Goal: Task Accomplishment & Management: Use online tool/utility

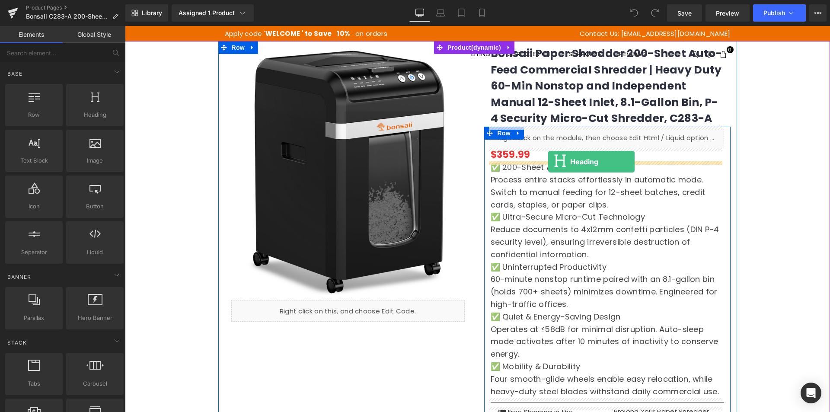
drag, startPoint x: 218, startPoint y: 134, endPoint x: 548, endPoint y: 162, distance: 331.5
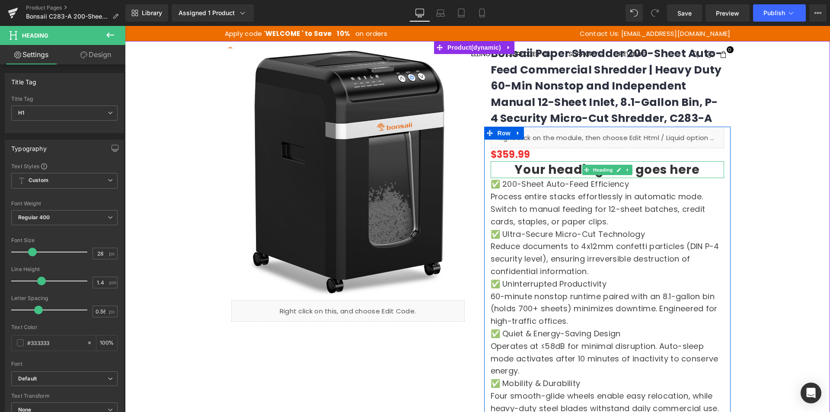
click at [562, 167] on h1 "Your heading text goes here" at bounding box center [607, 169] width 233 height 17
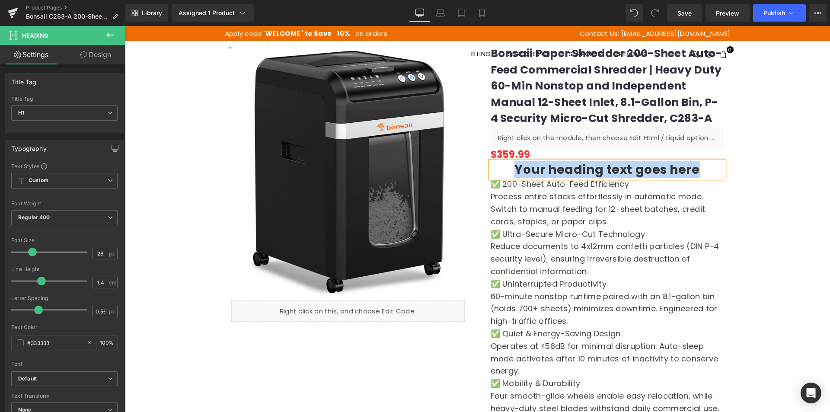
paste div
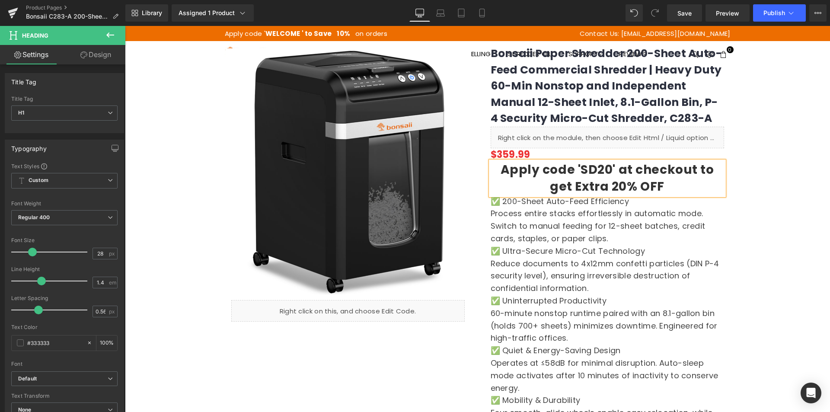
click at [661, 186] on h1 "Apply code 'SD20' at checkout to get Extra 20% OFF" at bounding box center [607, 178] width 233 height 34
click at [47, 110] on span "H1" at bounding box center [64, 112] width 106 height 15
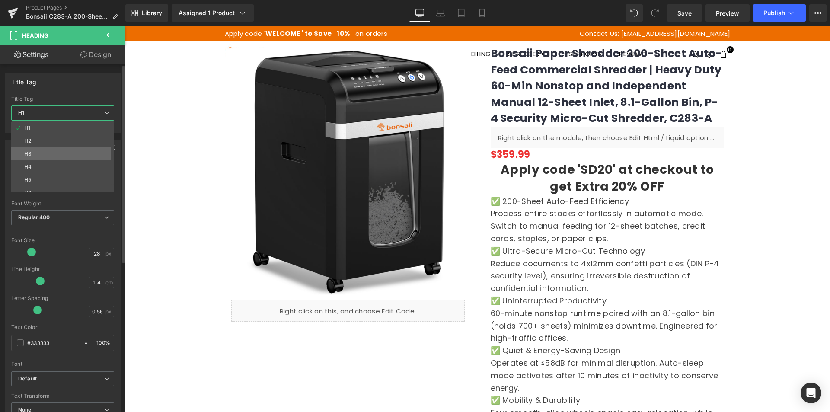
click at [37, 154] on li "H3" at bounding box center [64, 153] width 107 height 13
type input "18"
type input "0.36"
type input "100"
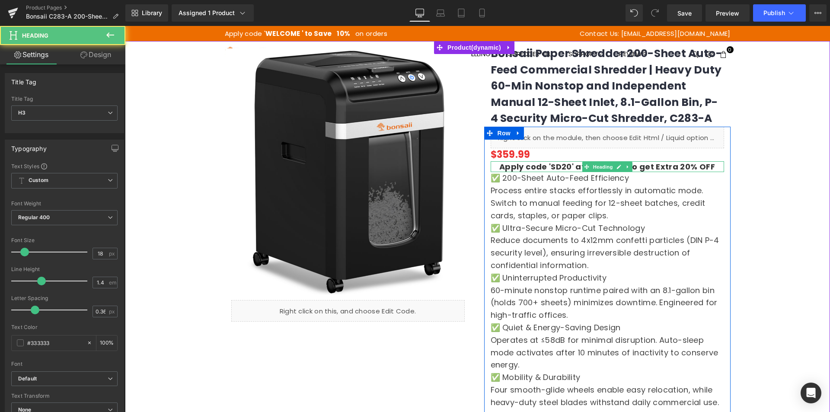
click at [556, 167] on h3 "Apply code 'SD20' at checkout to get Extra 20% OFF" at bounding box center [607, 166] width 233 height 11
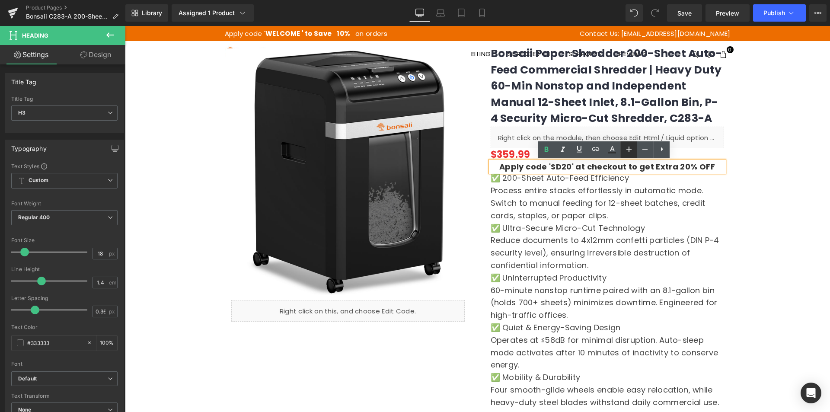
click at [625, 153] on icon at bounding box center [629, 149] width 10 height 10
type input "20"
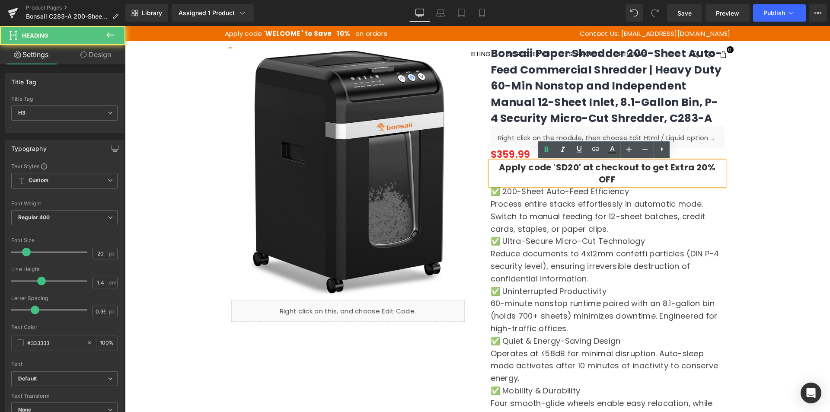
click at [565, 168] on h3 "Apply code 'SD20' at checkout to get Extra 20% OFF" at bounding box center [607, 173] width 233 height 24
drag, startPoint x: 567, startPoint y: 169, endPoint x: 546, endPoint y: 166, distance: 21.5
click at [546, 166] on h3 "Apply code 'SD20' at checkout to get Extra 20% OFF" at bounding box center [607, 173] width 233 height 24
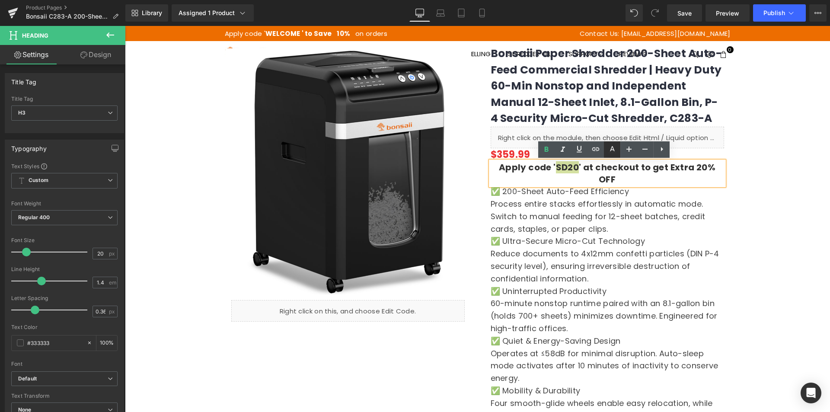
click at [611, 151] on icon at bounding box center [612, 149] width 10 height 10
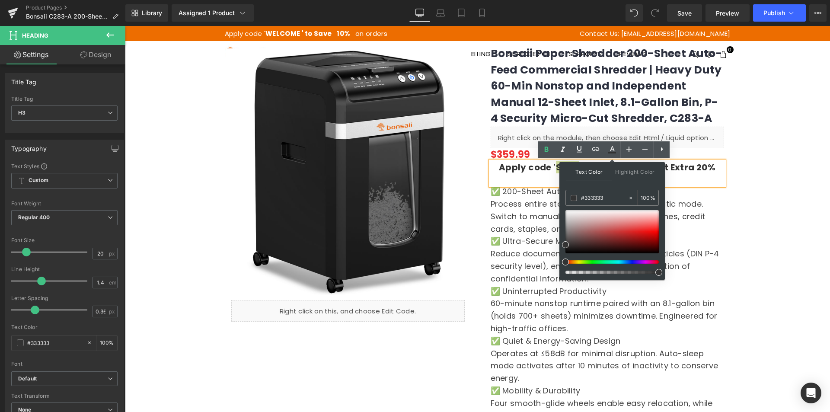
click at [125, 26] on div at bounding box center [125, 26] width 0 height 0
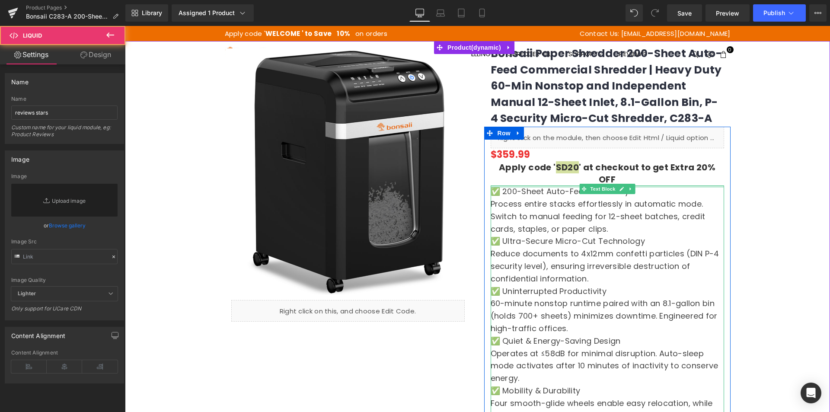
click at [547, 185] on div at bounding box center [607, 186] width 233 height 2
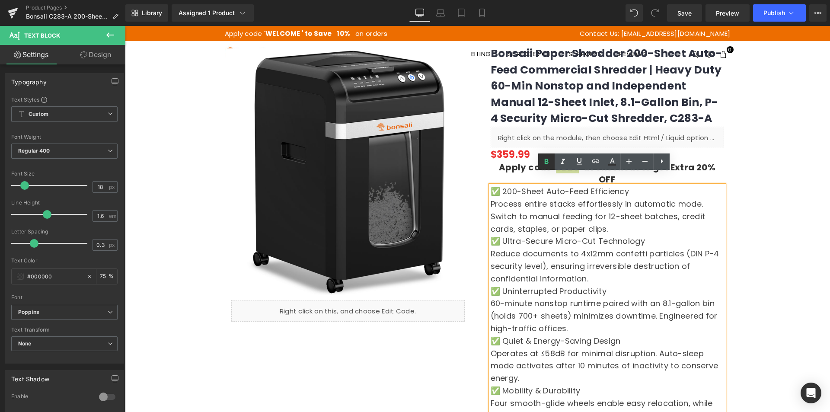
click at [554, 169] on link at bounding box center [546, 161] width 16 height 16
click at [682, 212] on div "Process entire stacks effortlessly in automatic mode. Switch to manual feeding …" at bounding box center [607, 216] width 233 height 37
click at [516, 168] on h3 "Apply code ' SD20 ' at checkout to get Extra 20% OFF" at bounding box center [607, 173] width 233 height 24
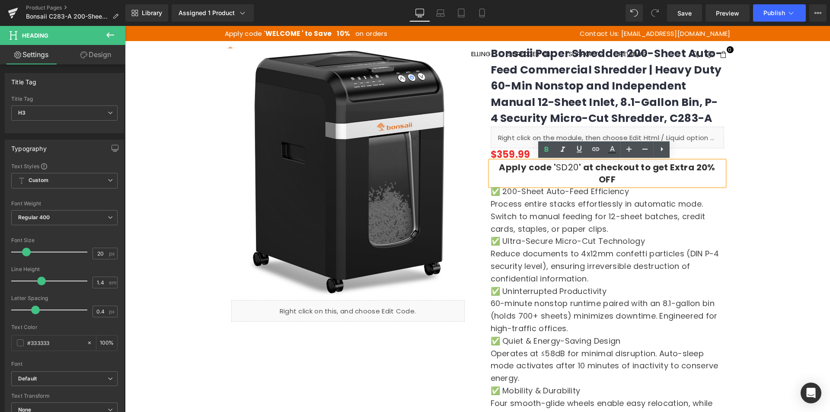
click at [594, 168] on h3 "Apply code ' SD20 ' at checkout to get Extra 20% OFF" at bounding box center [607, 173] width 233 height 24
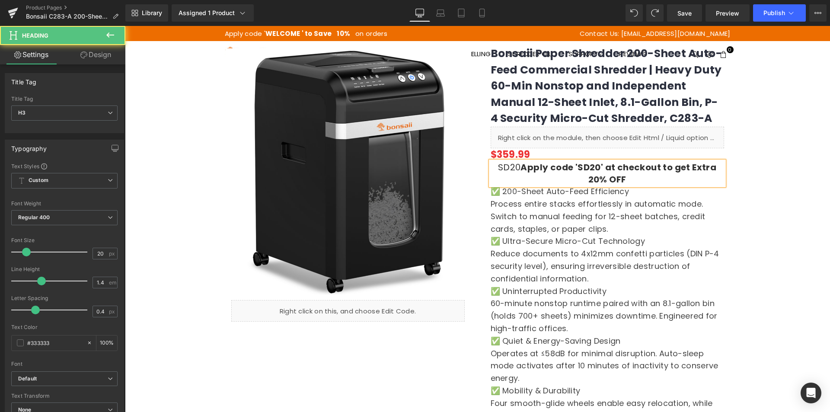
click at [670, 175] on h3 "SD20 Apply code 'SD20' at checkout to get Extra 20% OFF" at bounding box center [607, 173] width 233 height 24
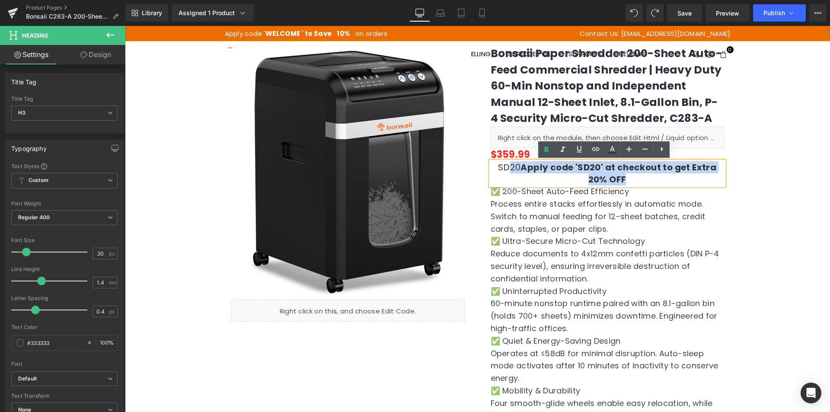
drag, startPoint x: 648, startPoint y: 181, endPoint x: 506, endPoint y: 165, distance: 143.5
click at [506, 165] on h3 "SD20 Apply code 'SD20' at checkout to get Extra 20% OFF" at bounding box center [607, 173] width 233 height 24
click at [523, 176] on h3 "SD20 Apply code 'SD20' at checkout to get Extra 20% OFF" at bounding box center [607, 173] width 233 height 24
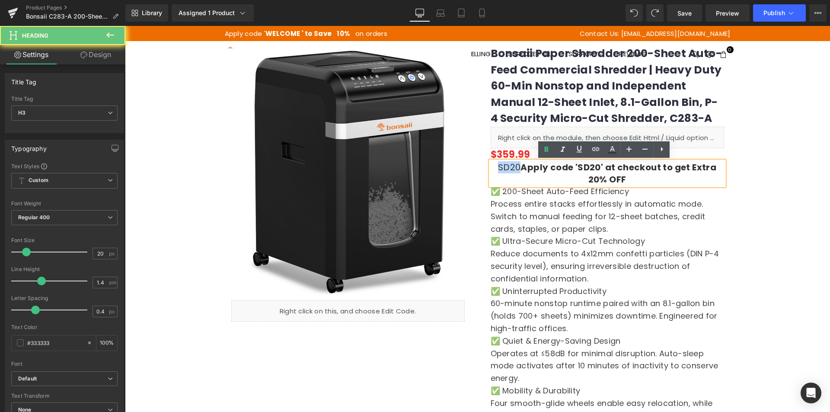
drag, startPoint x: 517, startPoint y: 168, endPoint x: 493, endPoint y: 168, distance: 23.8
click at [493, 168] on h3 "SD20 Apply code 'SD20' at checkout to get Extra 20% OFF" at bounding box center [607, 173] width 233 height 24
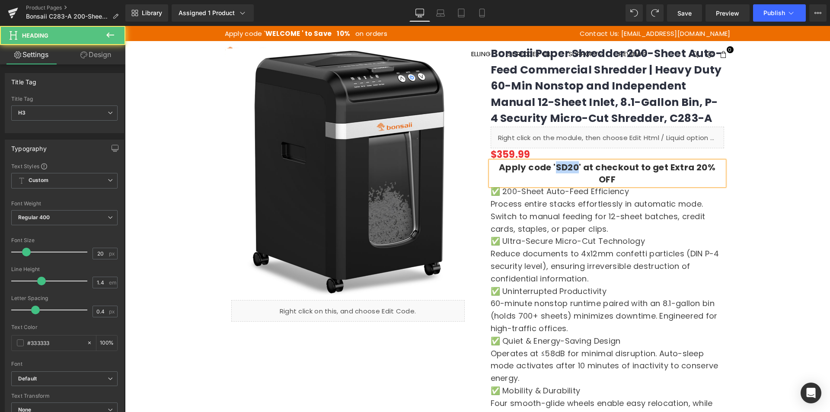
drag, startPoint x: 545, startPoint y: 168, endPoint x: 565, endPoint y: 169, distance: 20.4
click at [565, 169] on h3 "Apply code 'SD20' at checkout to get Extra 20% OFF" at bounding box center [607, 173] width 233 height 24
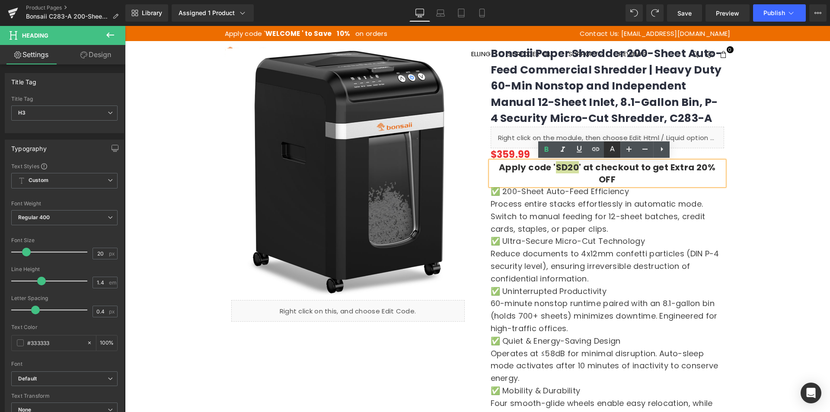
click at [607, 150] on link at bounding box center [612, 149] width 16 height 16
type input "100"
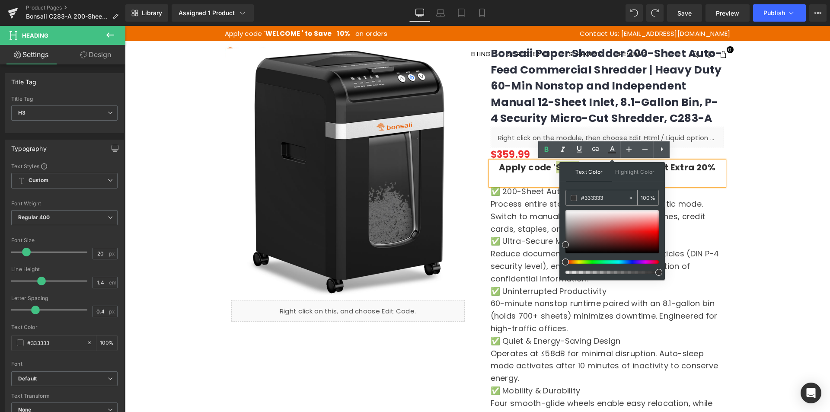
drag, startPoint x: 607, startPoint y: 201, endPoint x: 566, endPoint y: 196, distance: 41.5
click at [566, 196] on div "#333333" at bounding box center [597, 197] width 62 height 15
paste input "e53232"
click at [554, 166] on h3 "Apply code 'SD20' at checkout to get Extra 20% OFF" at bounding box center [607, 173] width 233 height 24
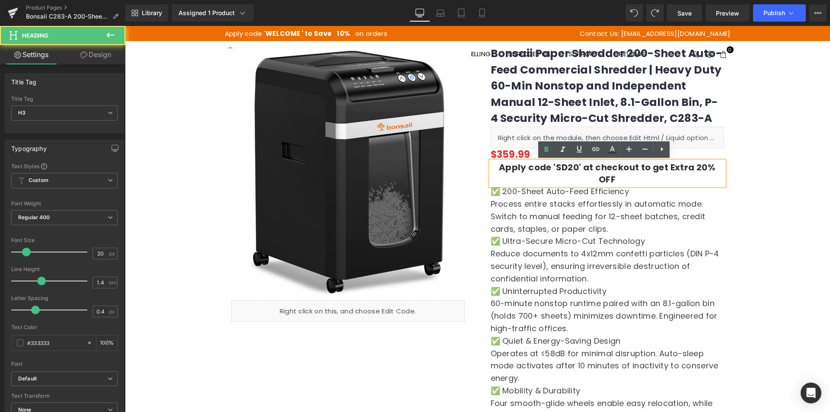
click at [565, 168] on h3 "Apply code 'SD20' at checkout to get Extra 20% OFF" at bounding box center [607, 173] width 233 height 24
drag, startPoint x: 565, startPoint y: 169, endPoint x: 546, endPoint y: 166, distance: 19.6
click at [546, 166] on h3 "Apply code 'SD20' at checkout to get Extra 20% OFF" at bounding box center [607, 173] width 233 height 24
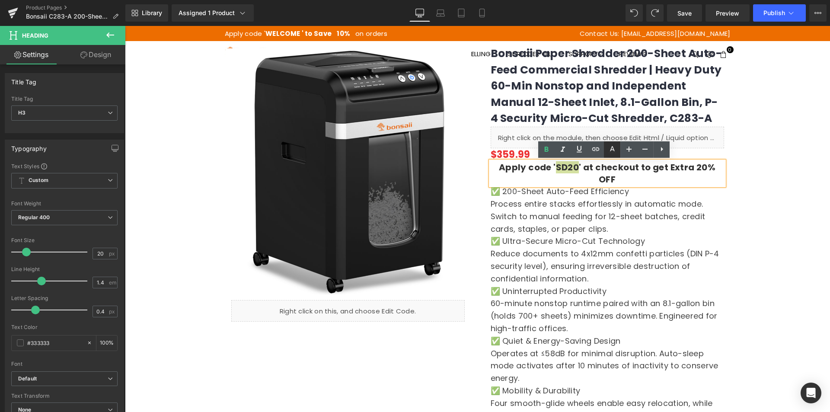
click at [609, 150] on icon at bounding box center [612, 149] width 10 height 10
type input "#333333"
type input "100"
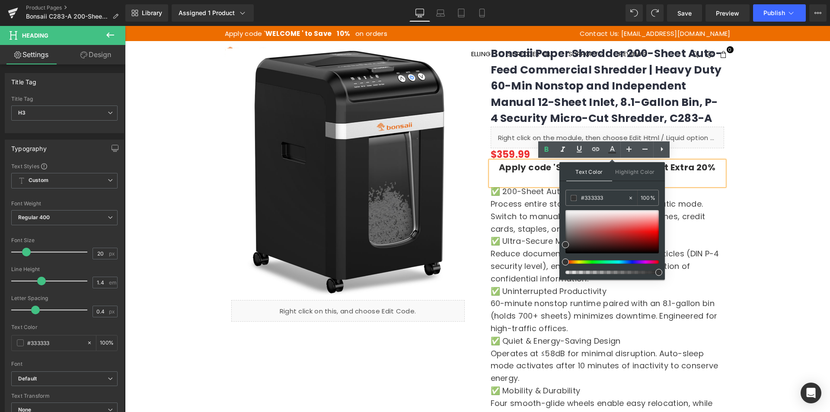
drag, startPoint x: 734, startPoint y: 220, endPoint x: 559, endPoint y: 195, distance: 177.7
paste input "e53232"
click at [609, 199] on input "#e53232" at bounding box center [604, 198] width 47 height 10
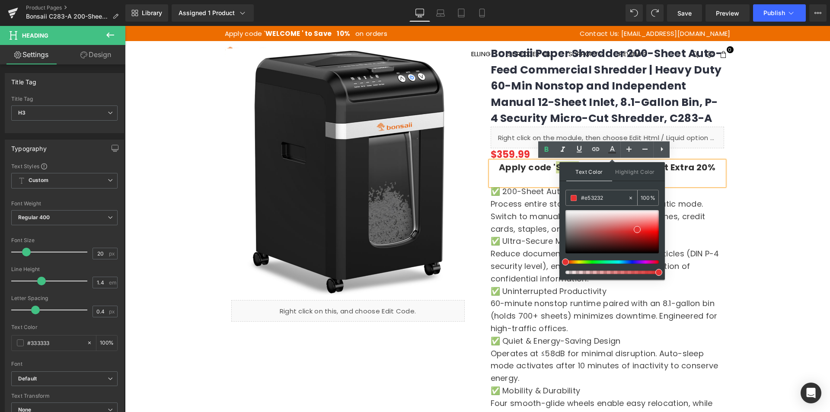
click at [572, 199] on span at bounding box center [574, 198] width 6 height 6
click at [741, 203] on div at bounding box center [477, 317] width 705 height 553
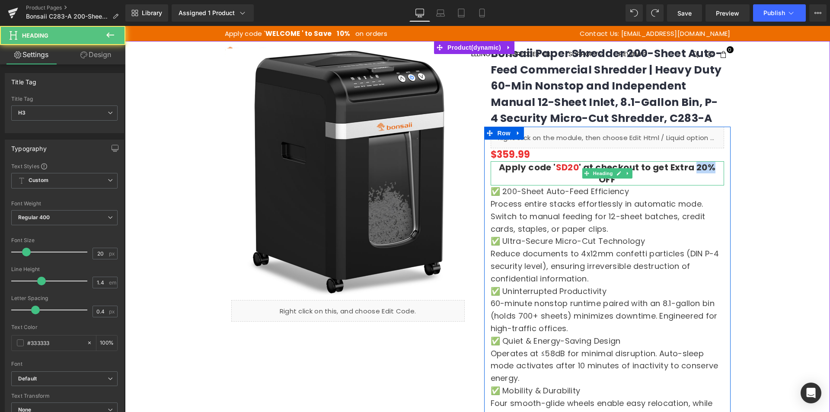
drag, startPoint x: 683, startPoint y: 167, endPoint x: 698, endPoint y: 167, distance: 14.3
click at [698, 167] on h3 "Apply code ' SD20 ' at checkout to get Extra 20% OFF" at bounding box center [607, 173] width 233 height 24
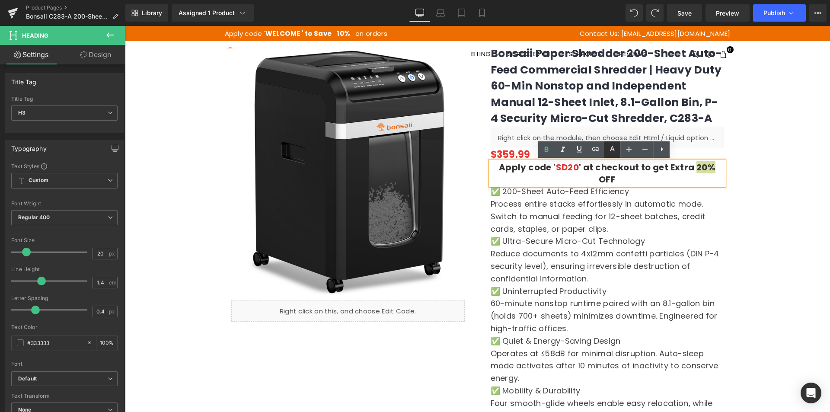
click at [610, 150] on icon at bounding box center [612, 149] width 10 height 10
type input "#333333"
type input "100"
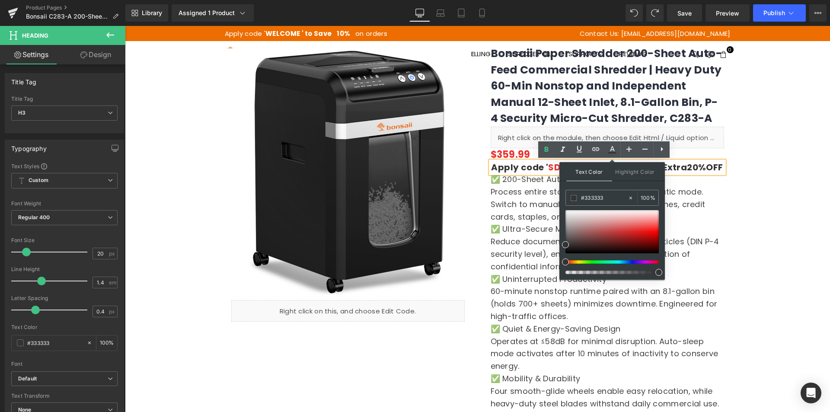
drag, startPoint x: 736, startPoint y: 224, endPoint x: 558, endPoint y: 195, distance: 180.9
paste input "e53232"
type input "#e53232"
click at [571, 198] on span at bounding box center [574, 198] width 6 height 6
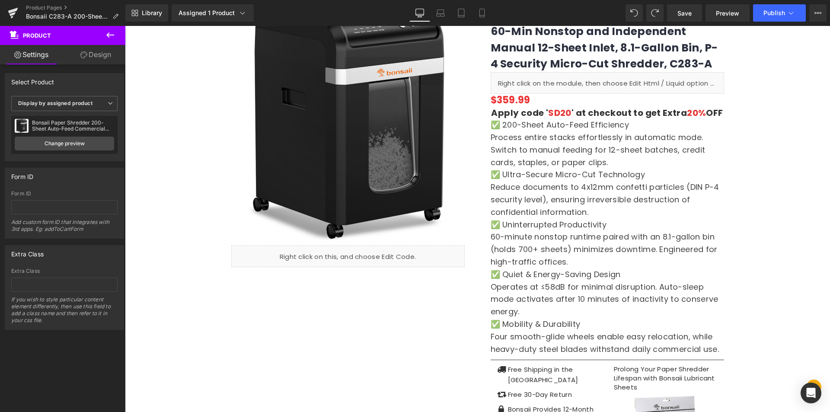
scroll to position [13, 0]
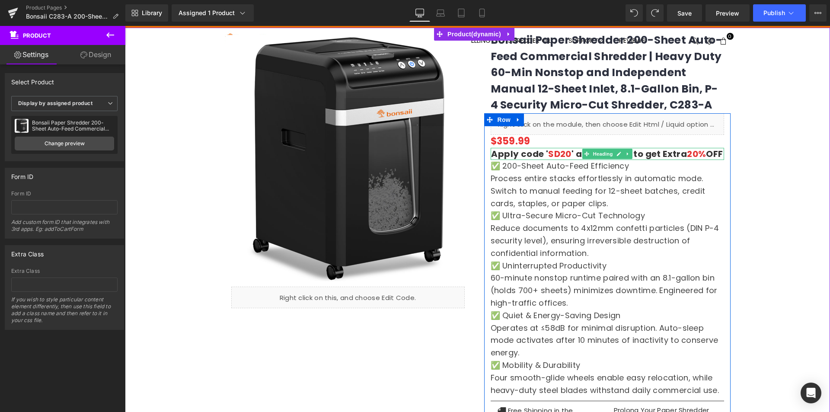
click at [610, 152] on span "Heading" at bounding box center [602, 154] width 23 height 10
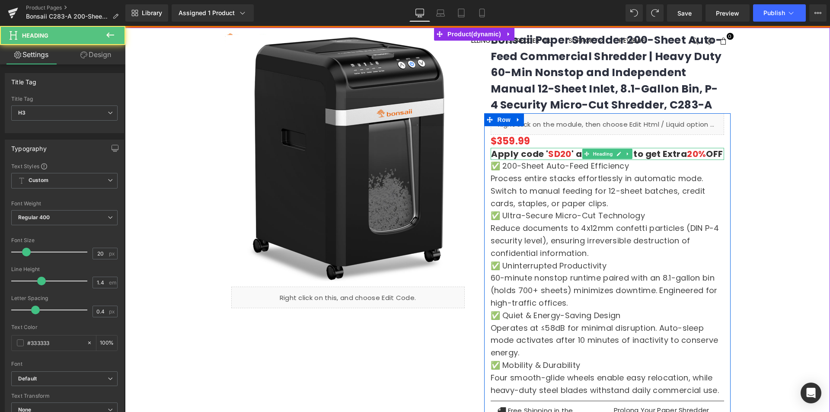
click at [667, 154] on h3 "Apply code ' SD20 ' at checkout to get Extra 20% OFF" at bounding box center [607, 154] width 233 height 12
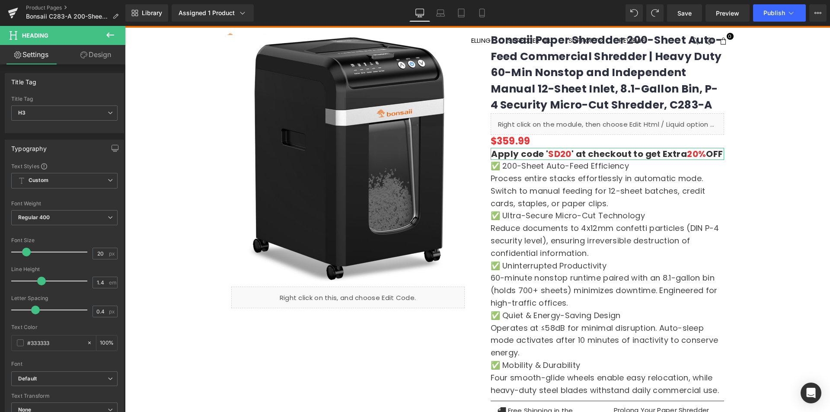
click at [83, 57] on icon at bounding box center [83, 54] width 7 height 7
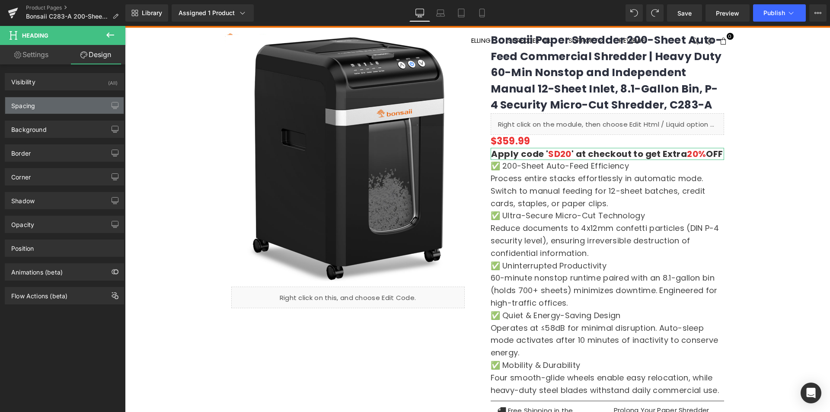
click at [29, 110] on div "Spacing" at bounding box center [64, 105] width 118 height 16
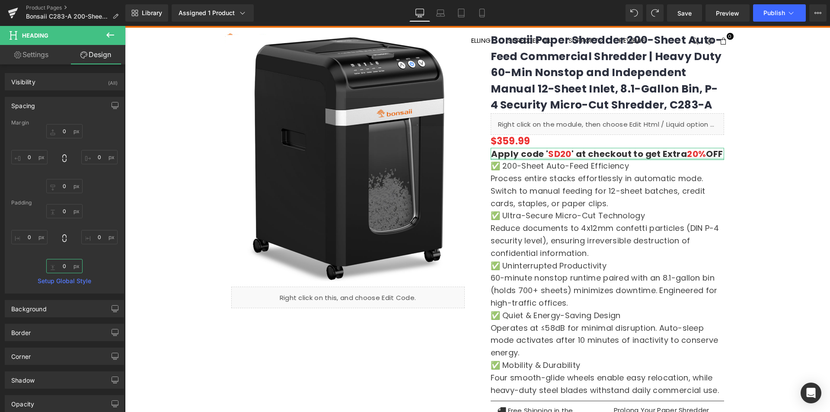
click at [63, 264] on input "0" at bounding box center [64, 266] width 36 height 14
type input "3"
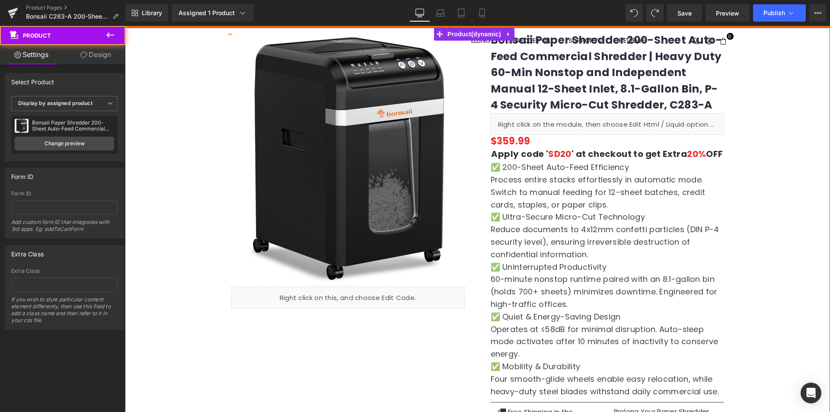
click at [776, 227] on div at bounding box center [477, 299] width 705 height 542
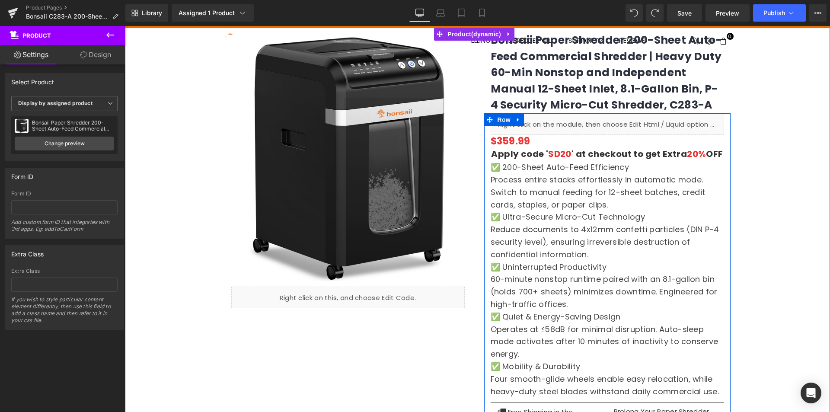
click at [650, 152] on h3 "Apply code ' SD20 ' at checkout to get Extra 20% OFF" at bounding box center [607, 154] width 233 height 12
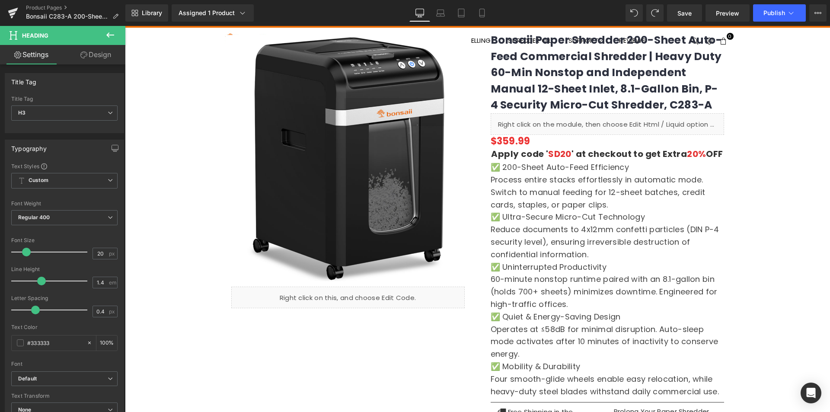
click at [90, 53] on link "Design" at bounding box center [95, 54] width 63 height 19
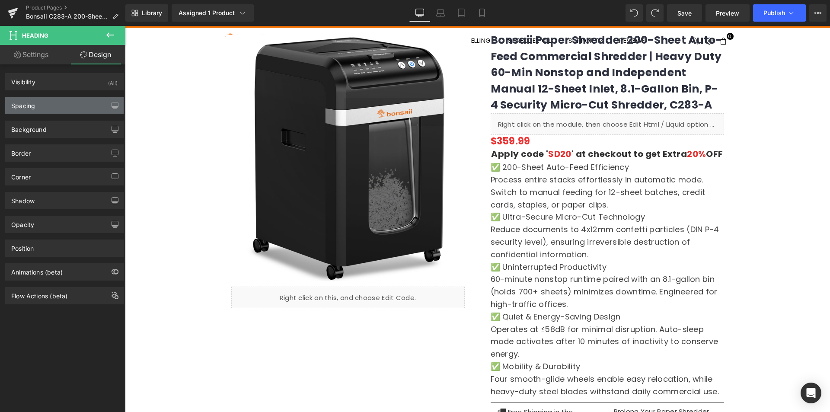
click at [43, 108] on div "Spacing" at bounding box center [64, 105] width 118 height 16
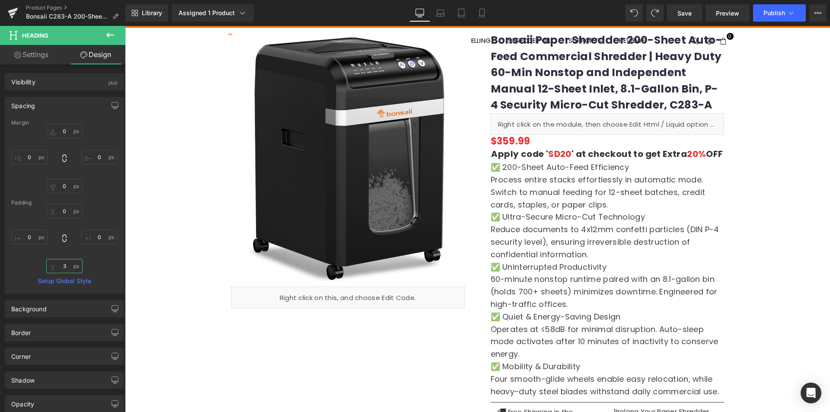
click at [61, 266] on input "3" at bounding box center [64, 266] width 36 height 14
click at [64, 267] on input "3" at bounding box center [64, 266] width 36 height 14
type input "5"
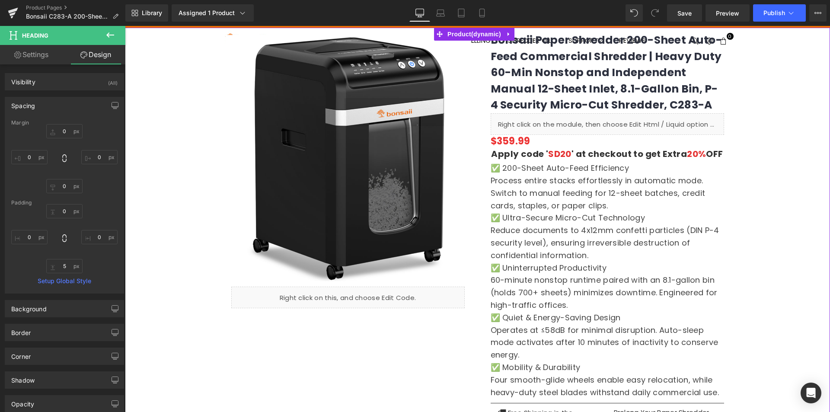
click at [758, 191] on div at bounding box center [477, 299] width 705 height 543
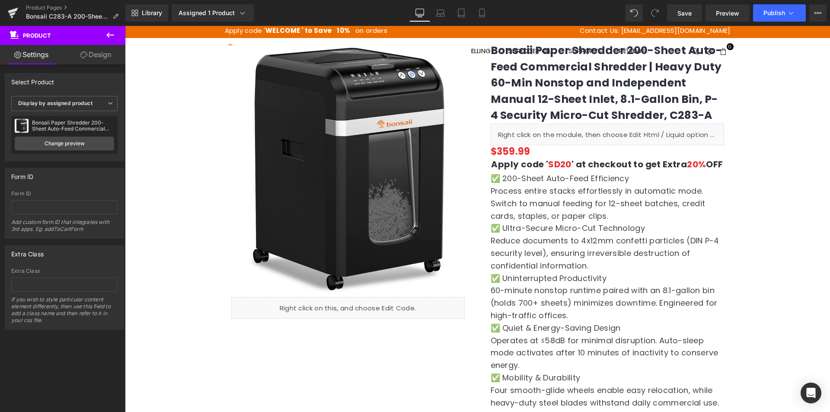
scroll to position [0, 0]
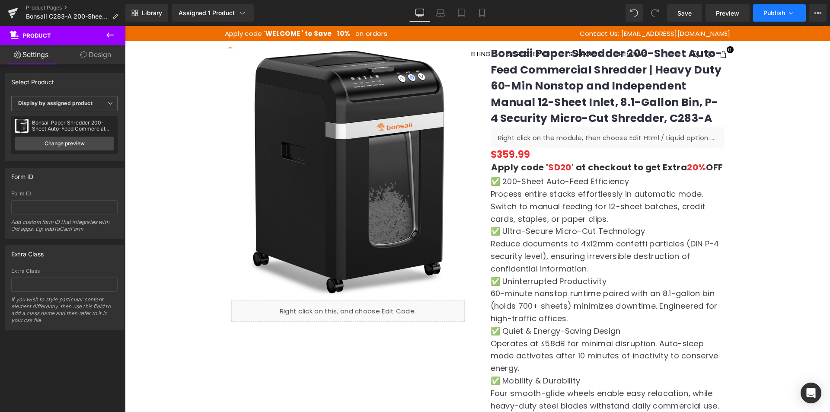
click at [770, 13] on span "Publish" at bounding box center [774, 13] width 22 height 7
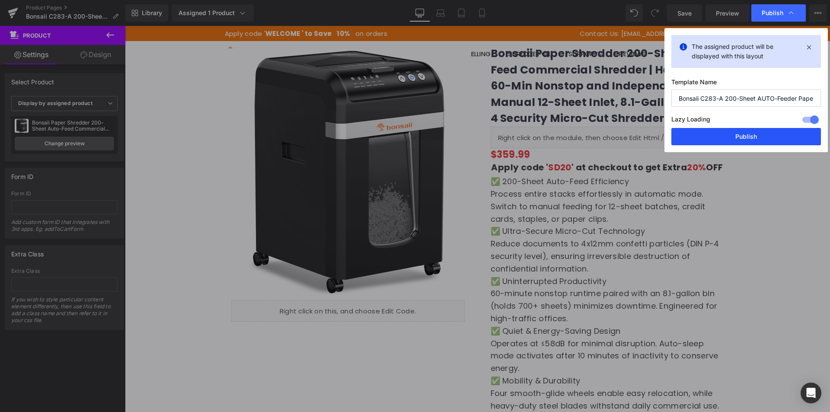
click at [757, 135] on button "Publish" at bounding box center [746, 136] width 150 height 17
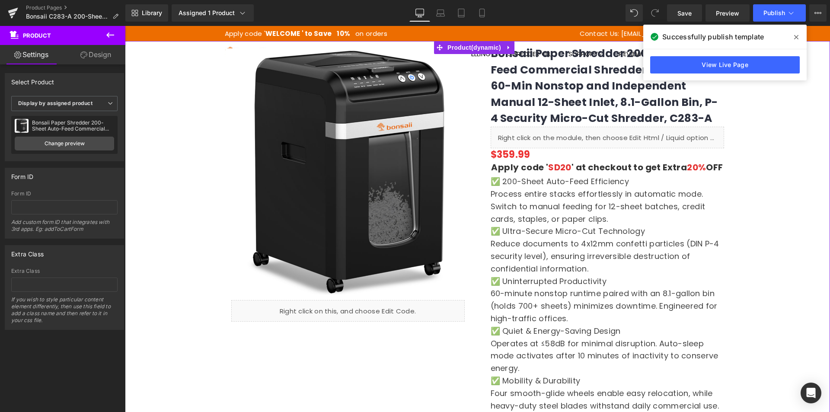
click at [743, 231] on div at bounding box center [477, 312] width 705 height 543
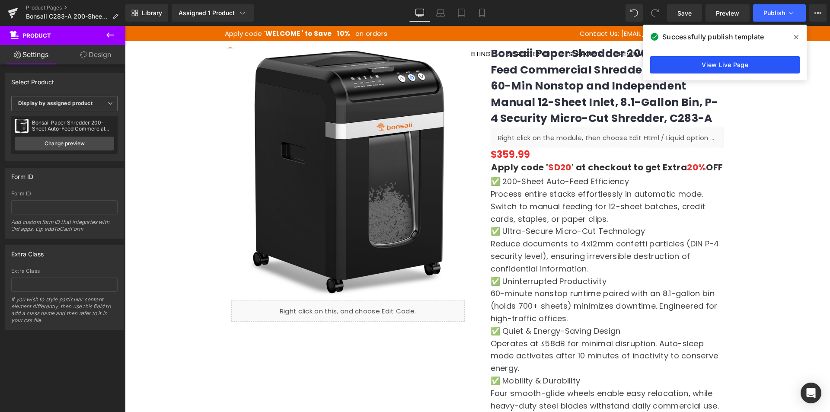
click at [760, 61] on link "View Live Page" at bounding box center [725, 64] width 150 height 17
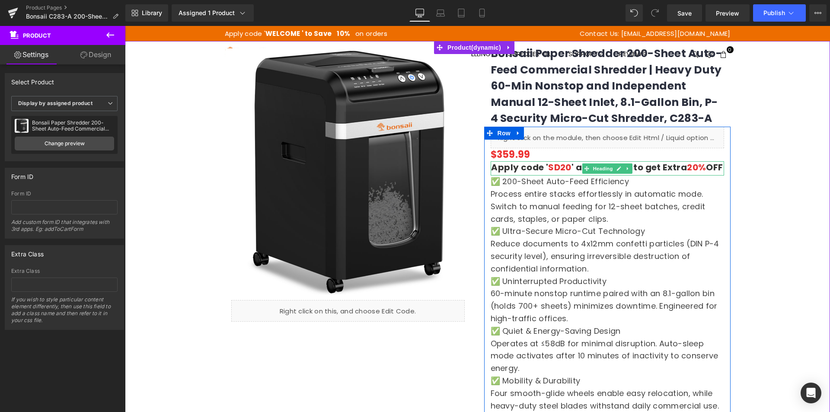
click at [551, 167] on span "SD20" at bounding box center [559, 167] width 23 height 12
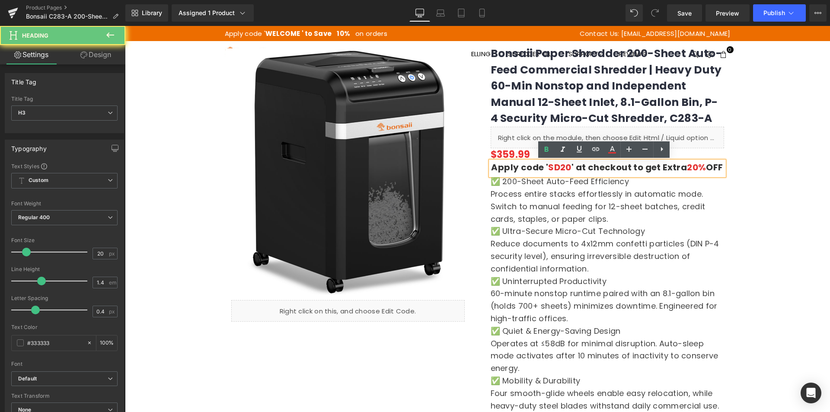
click at [555, 167] on span "SD20" at bounding box center [559, 167] width 23 height 12
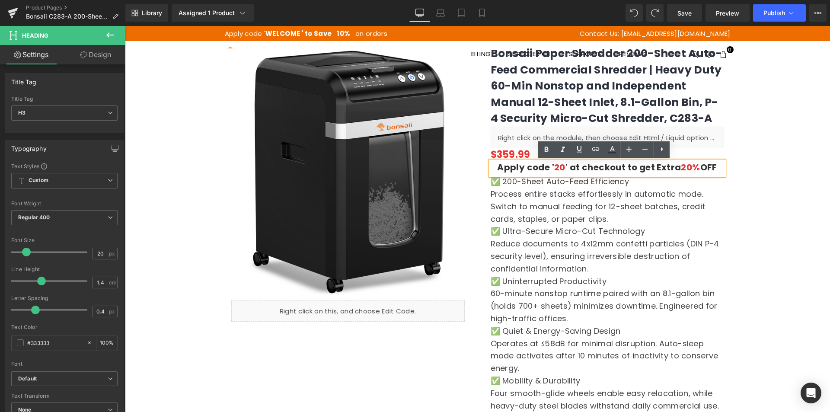
click at [559, 165] on span "20" at bounding box center [559, 167] width 11 height 12
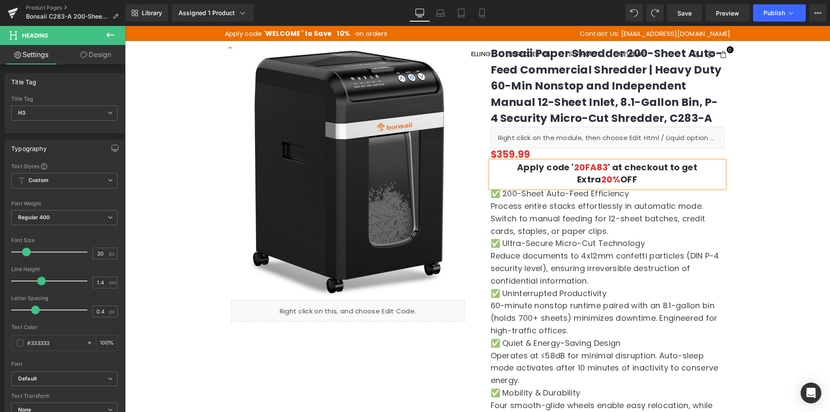
click at [574, 166] on span "20FA83" at bounding box center [591, 167] width 34 height 12
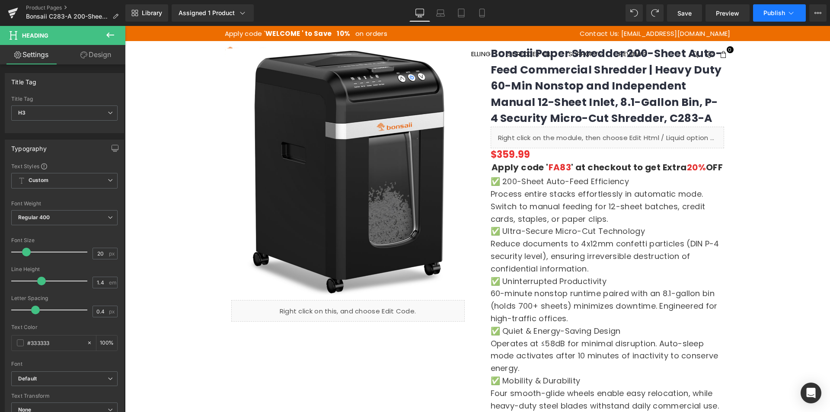
click at [768, 19] on button "Publish" at bounding box center [779, 12] width 53 height 17
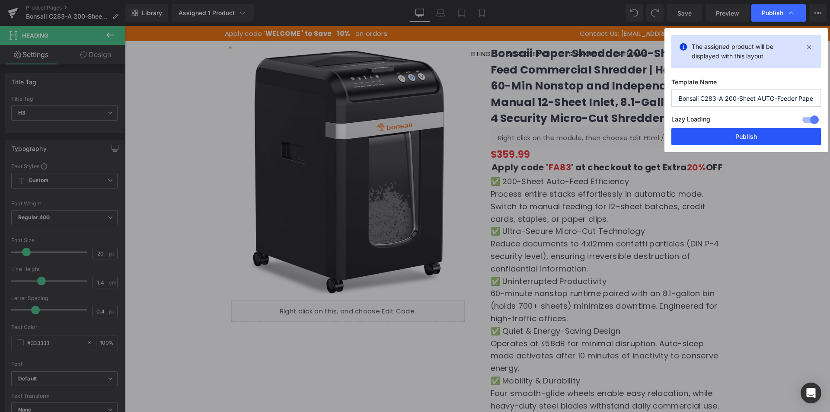
drag, startPoint x: 730, startPoint y: 136, endPoint x: 451, endPoint y: 383, distance: 372.4
click at [730, 136] on button "Publish" at bounding box center [746, 136] width 150 height 17
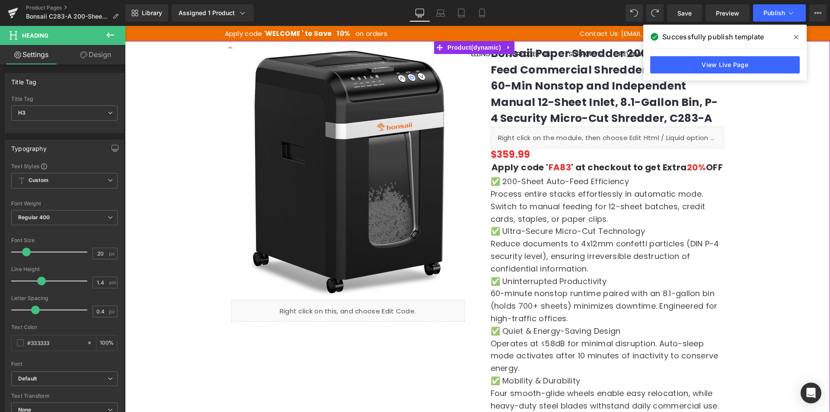
click at [779, 156] on div at bounding box center [477, 312] width 705 height 543
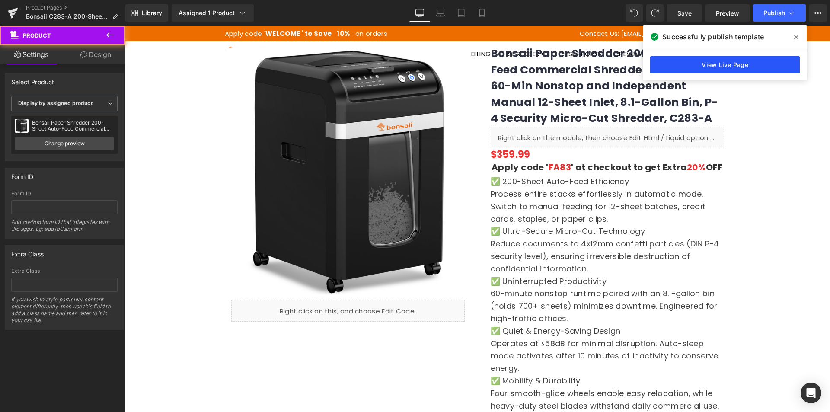
click at [734, 66] on link "View Live Page" at bounding box center [725, 64] width 150 height 17
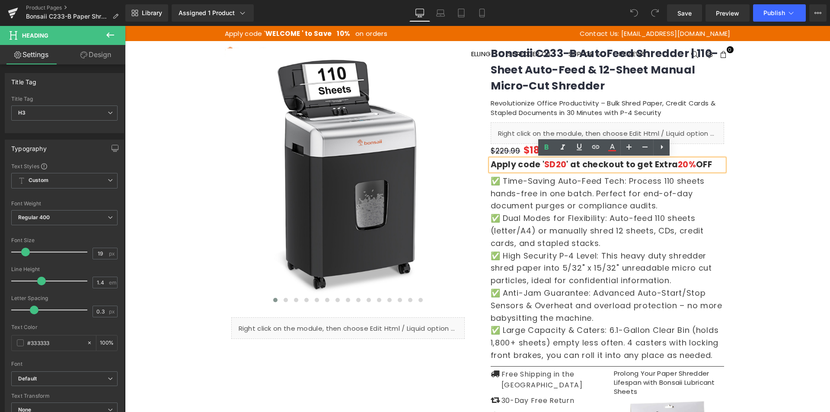
drag, startPoint x: 709, startPoint y: 169, endPoint x: 479, endPoint y: 158, distance: 230.3
click at [479, 158] on div "Bonsaii C233-B AutoFeed Shredder | 110-Sheet Auto-Feed & 12-Sheet Manual Micro-…" at bounding box center [607, 287] width 259 height 492
copy strong "Apply code ' SD20 ' at checkout to get Extra 20% OFF"
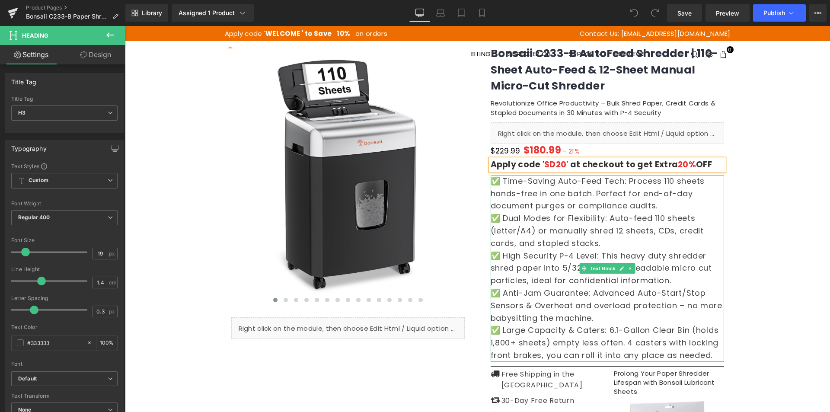
click at [562, 214] on span "✅ Dual Modes for Flexibility: Auto-feed 110 sheets (letter/A4) or manually shre…" at bounding box center [597, 231] width 213 height 36
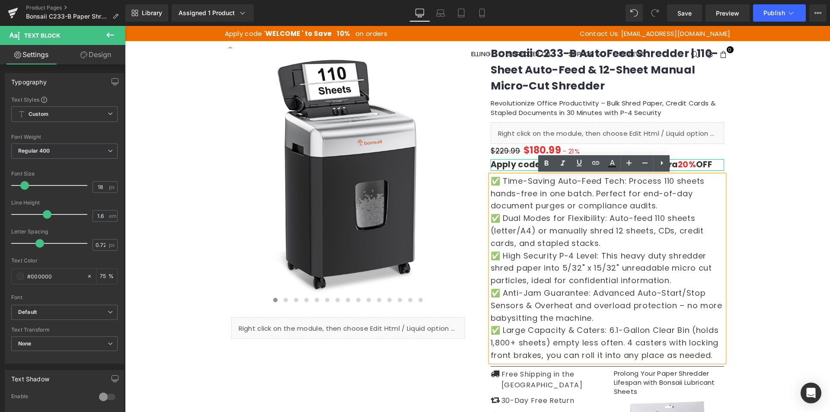
click at [493, 166] on strong "Apply code ' SD20 ' at checkout to get Extra 20% OFF" at bounding box center [601, 165] width 221 height 12
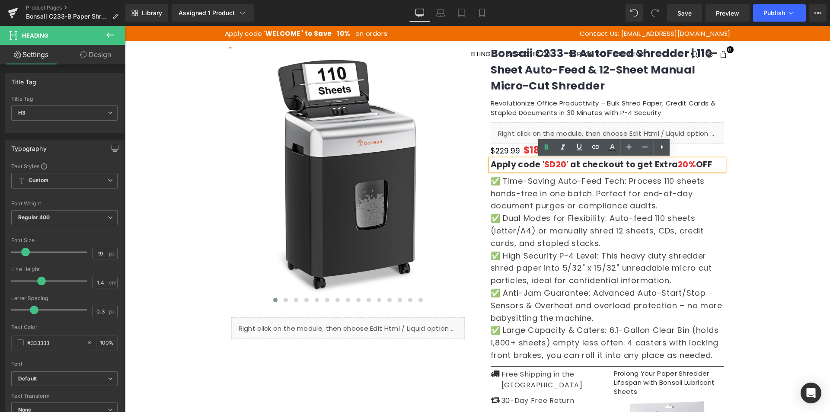
click at [491, 166] on div "Apply code ' SD20 ' at checkout to get Extra 20% OFF" at bounding box center [607, 165] width 233 height 12
copy strong "Apply code ' SD20 ' at checkout to get Extra 20% OFF"
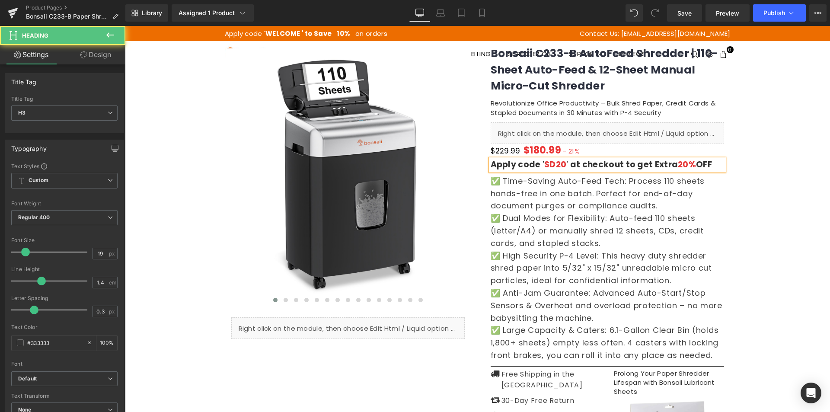
click at [546, 167] on font "SD20" at bounding box center [555, 165] width 22 height 12
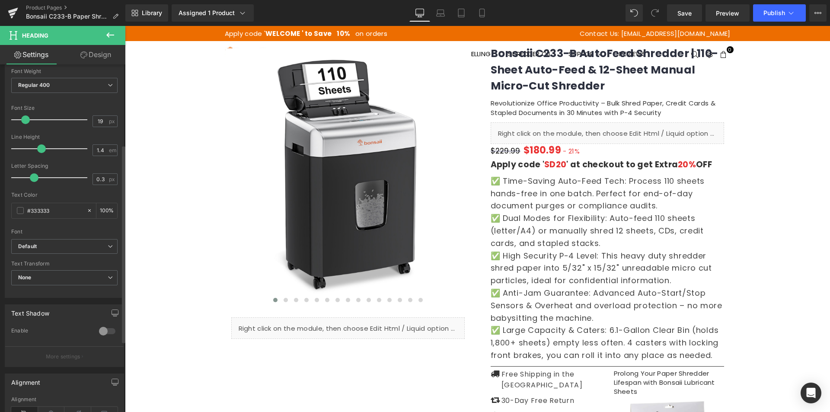
scroll to position [216, 0]
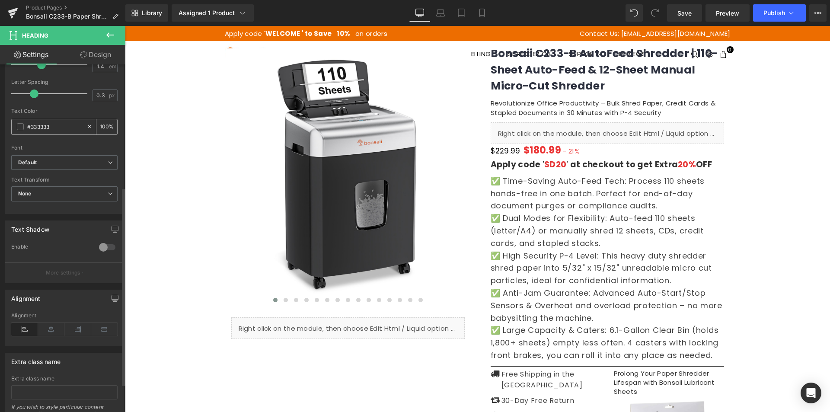
drag, startPoint x: 64, startPoint y: 124, endPoint x: 23, endPoint y: 128, distance: 40.4
click at [23, 128] on div "#333333" at bounding box center [49, 126] width 75 height 15
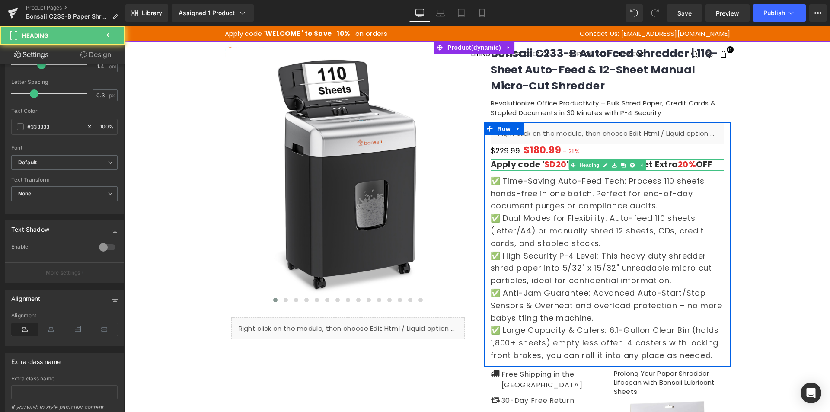
click at [549, 165] on font "SD20" at bounding box center [555, 165] width 22 height 12
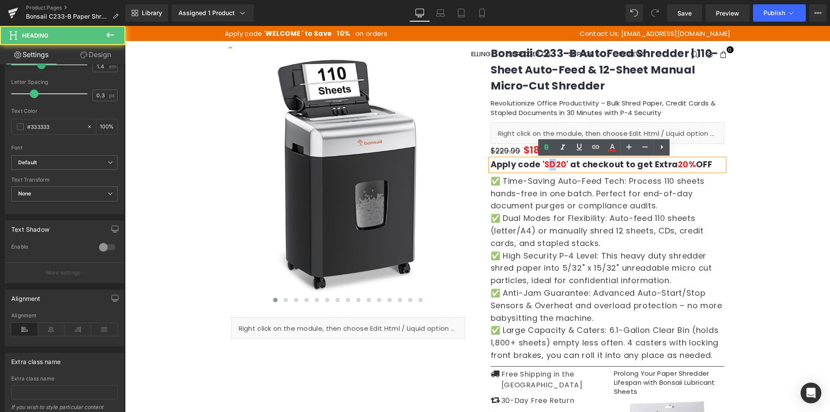
drag, startPoint x: 543, startPoint y: 166, endPoint x: 552, endPoint y: 166, distance: 8.7
click at [552, 166] on font "SD20" at bounding box center [555, 165] width 22 height 12
click at [612, 145] on icon at bounding box center [612, 146] width 5 height 5
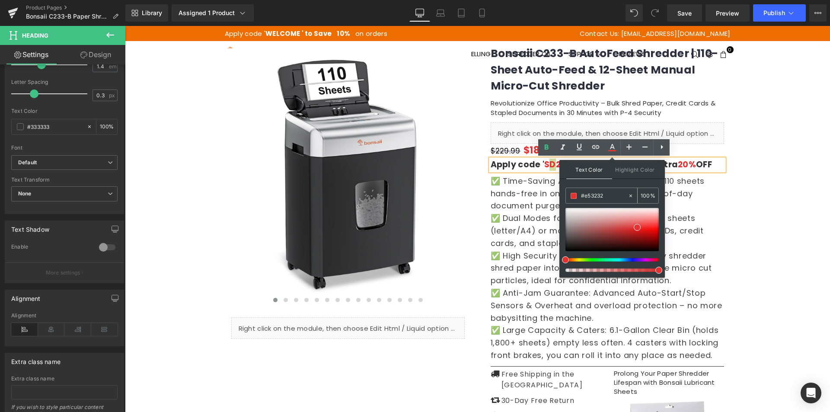
drag, startPoint x: 613, startPoint y: 195, endPoint x: 575, endPoint y: 195, distance: 37.6
click at [575, 195] on div "#e53232" at bounding box center [597, 195] width 62 height 15
click at [777, 218] on div "‹ › (P) Image List Liquid" at bounding box center [477, 287] width 705 height 492
